Goal: Navigation & Orientation: Go to known website

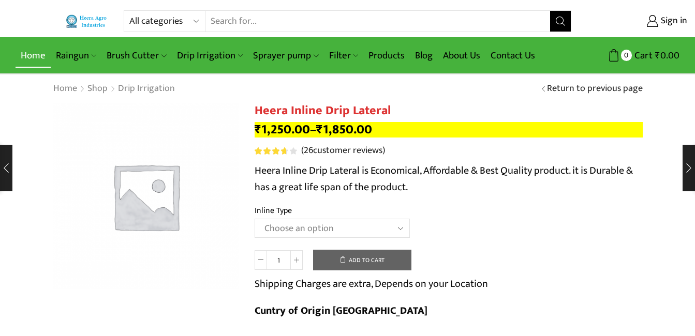
click at [35, 56] on link "Home" at bounding box center [33, 55] width 35 height 24
